Goal: Navigation & Orientation: Find specific page/section

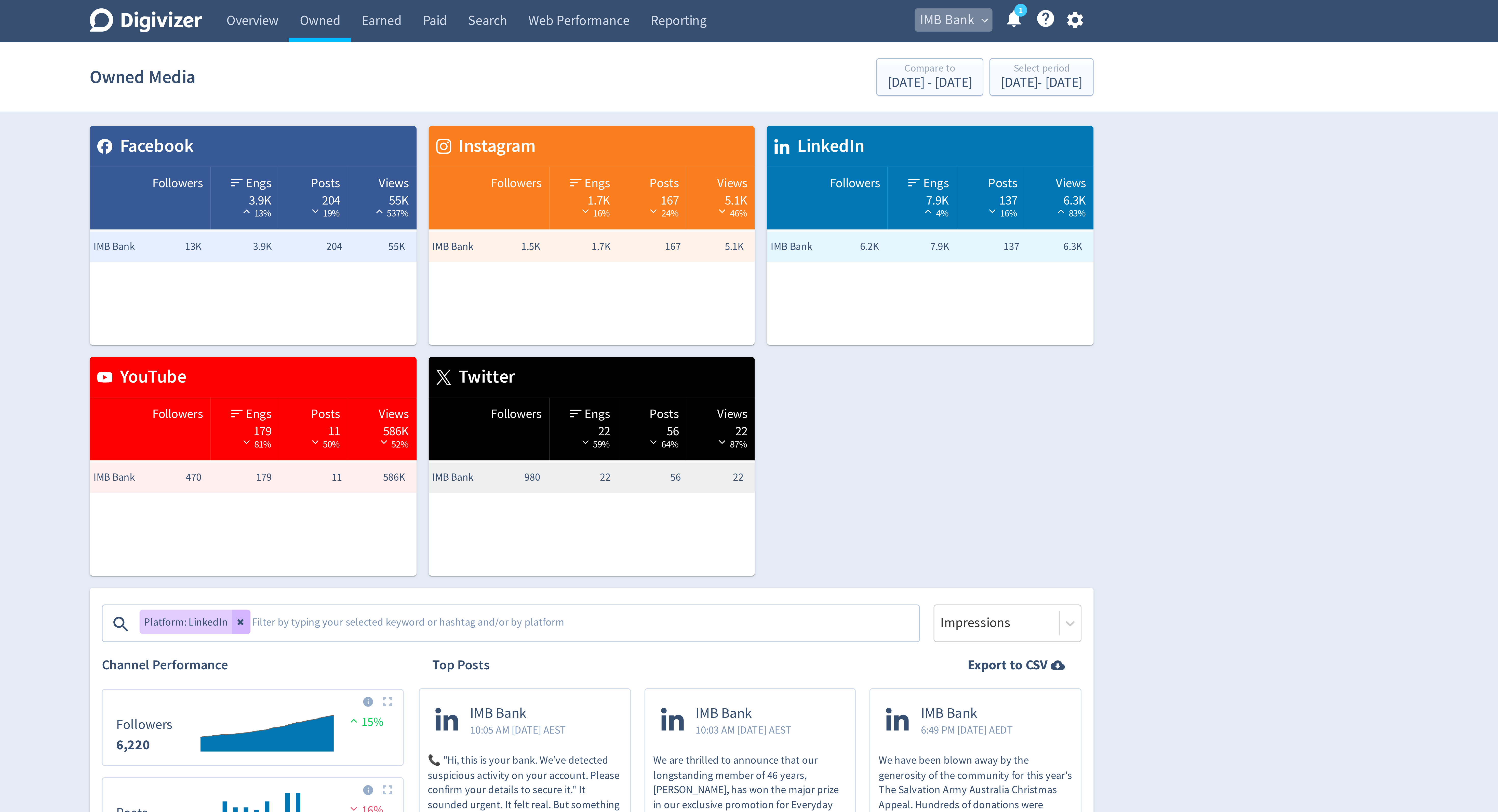
click at [867, 5] on span "IMB Bank" at bounding box center [869, 7] width 19 height 8
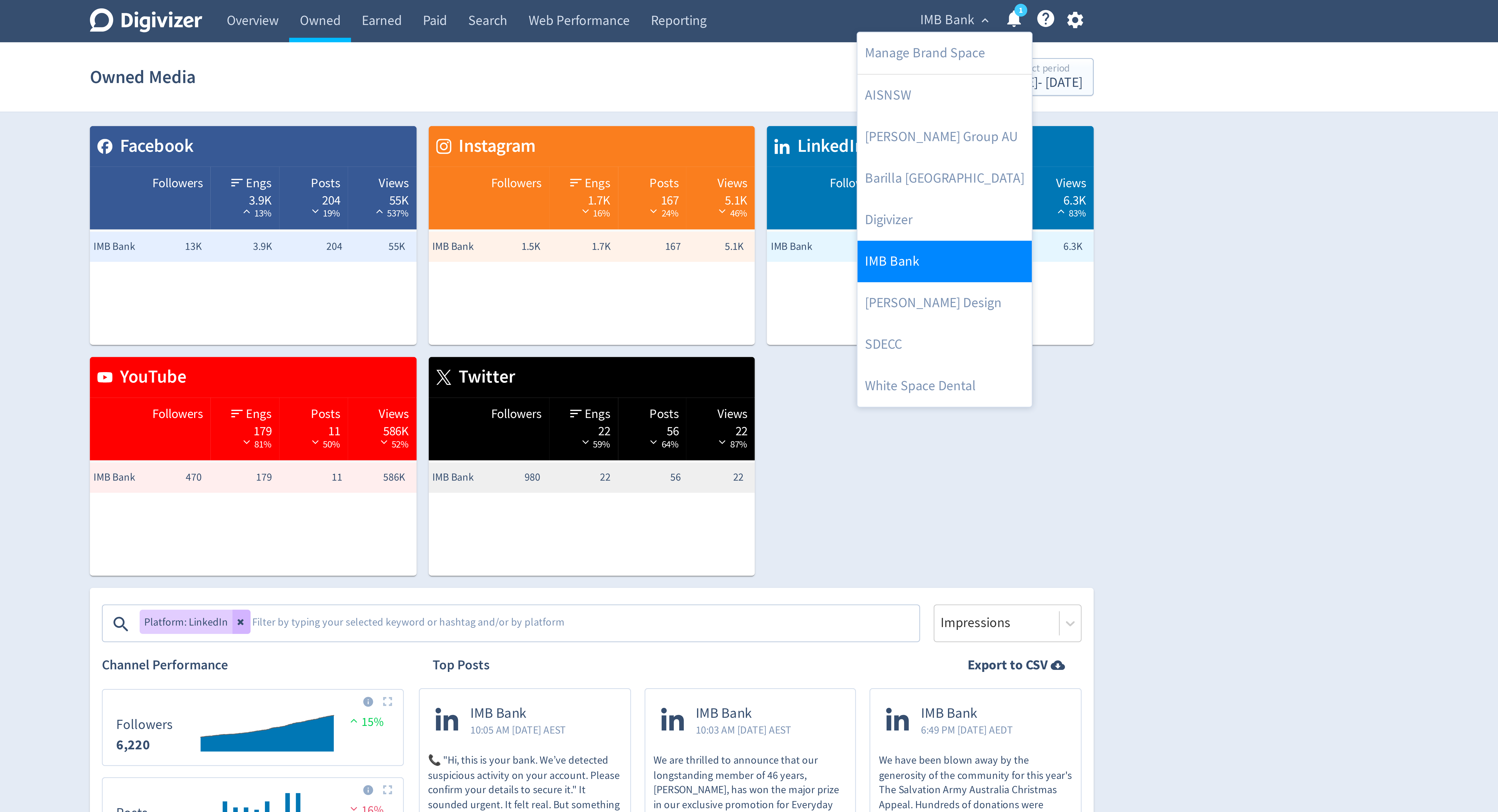
click at [854, 85] on link "IMB Bank" at bounding box center [868, 88] width 59 height 14
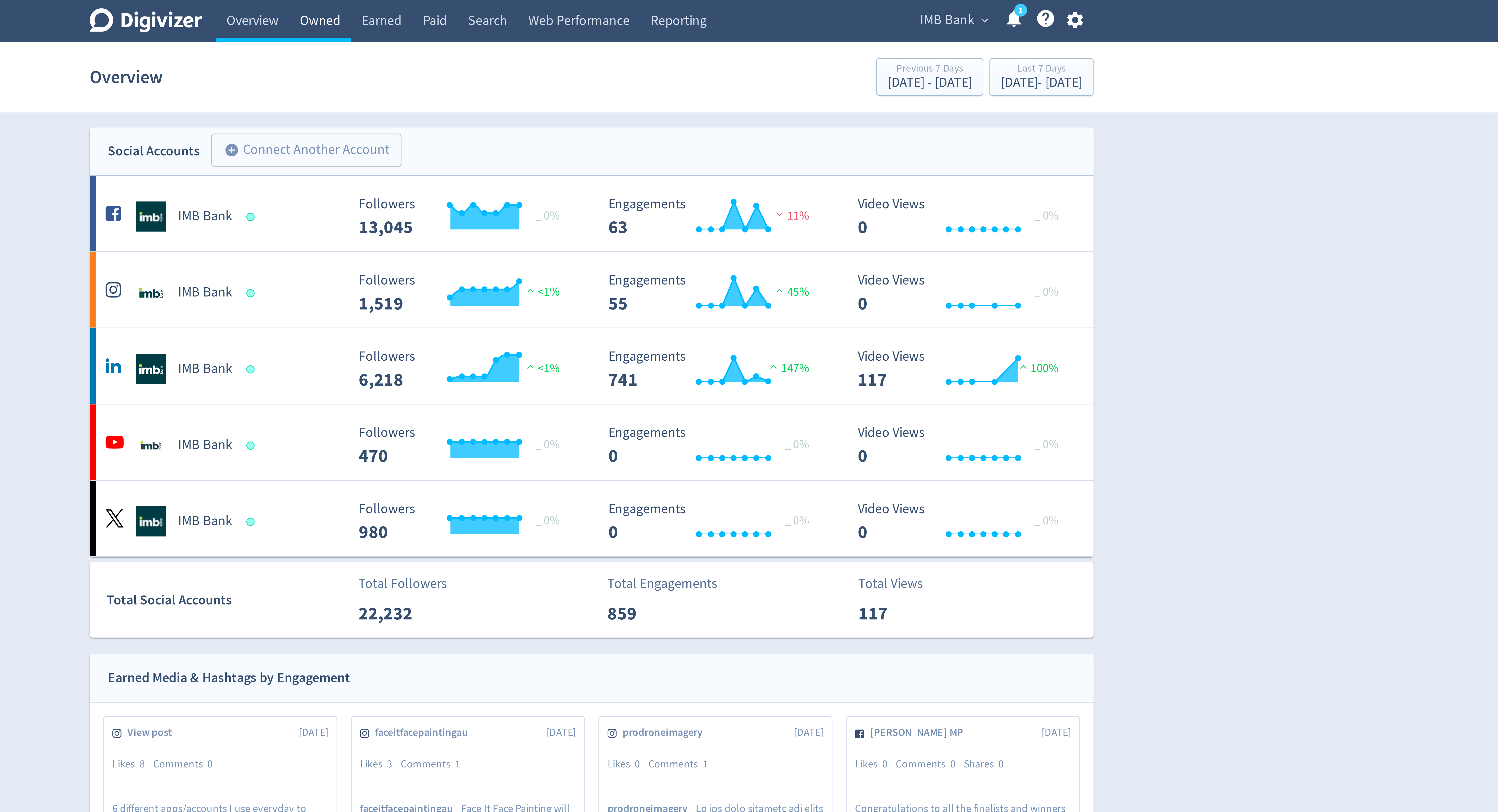
click at [661, 7] on link "Owned" at bounding box center [657, 7] width 21 height 15
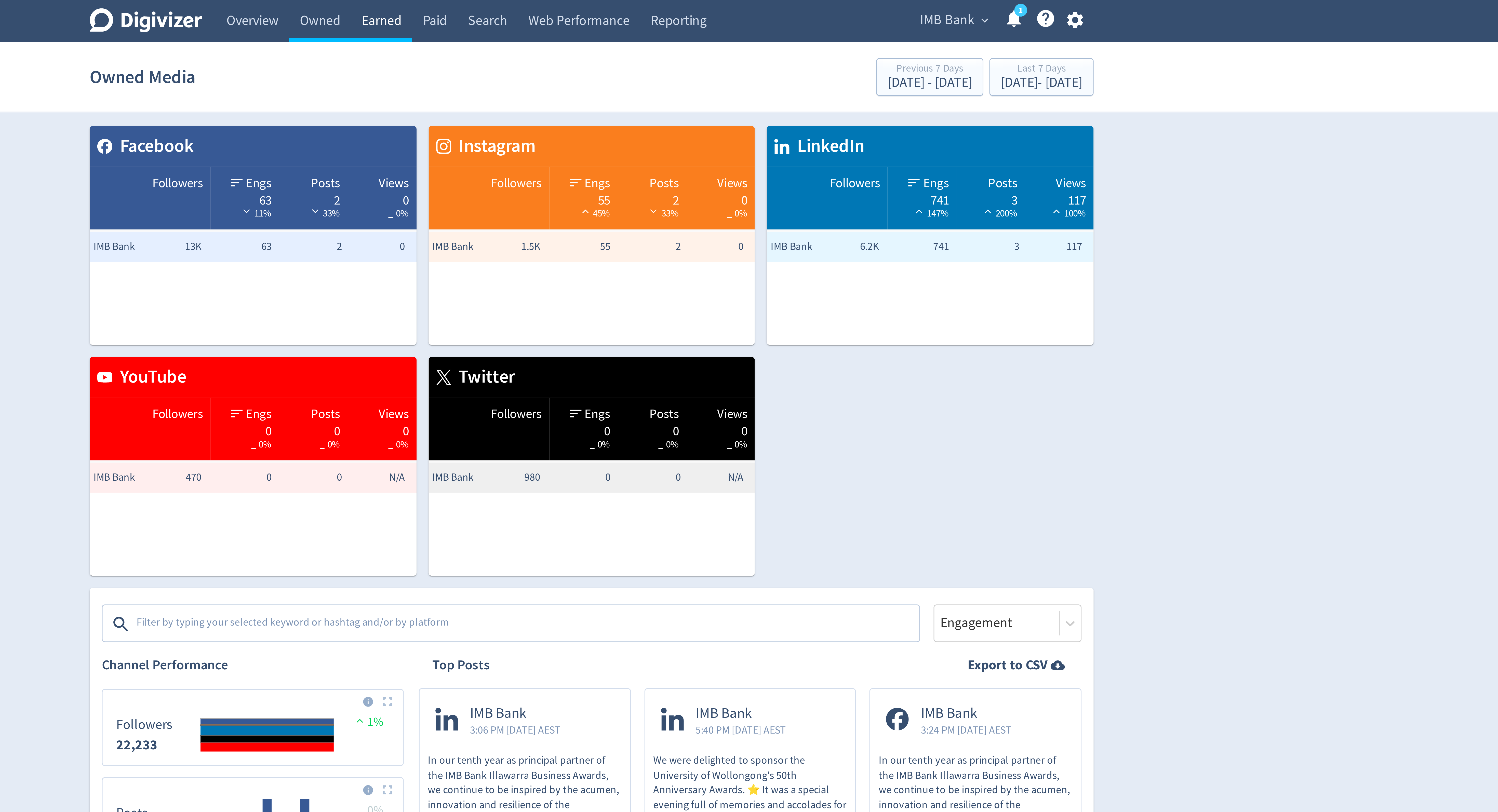
click at [683, 12] on link "Earned" at bounding box center [677, 7] width 20 height 15
